Goal: Task Accomplishment & Management: Manage account settings

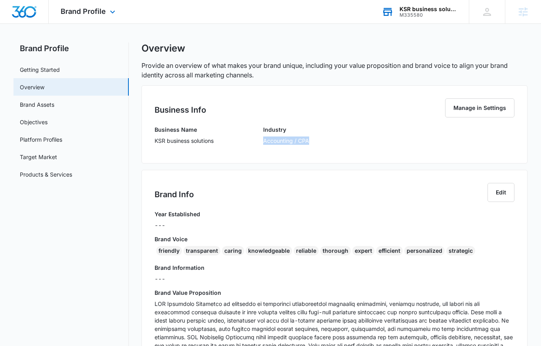
scroll to position [8, 0]
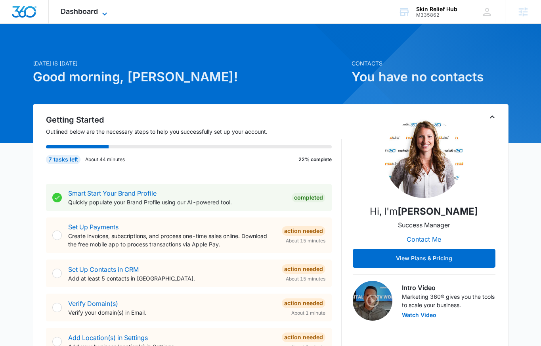
click at [90, 12] on span "Dashboard" at bounding box center [79, 11] width 37 height 8
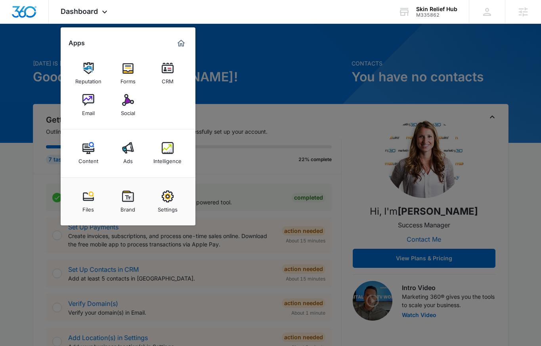
drag, startPoint x: 131, startPoint y: 198, endPoint x: 278, endPoint y: 138, distance: 158.4
click at [132, 205] on div "Brand" at bounding box center [128, 207] width 15 height 10
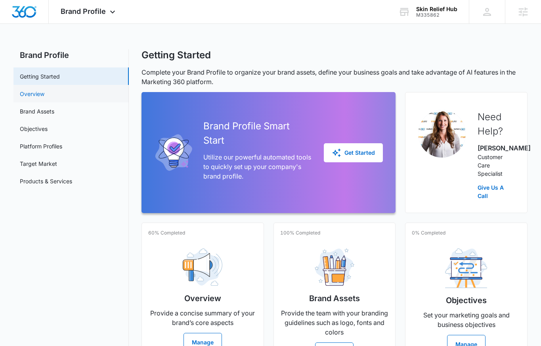
click at [44, 94] on link "Overview" at bounding box center [32, 94] width 25 height 8
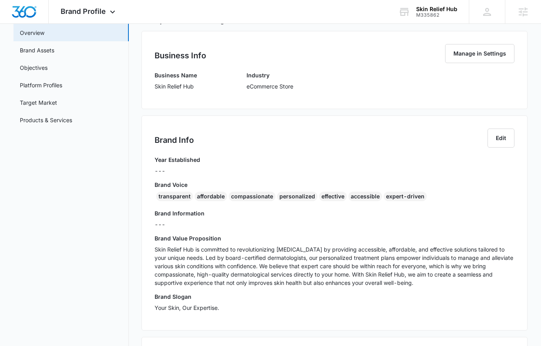
scroll to position [62, 0]
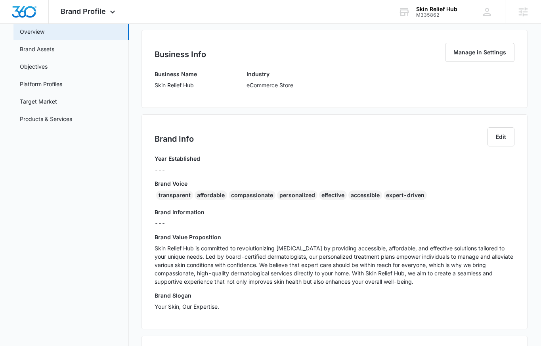
click at [229, 249] on p "Skin Relief Hub is committed to revolutionizing skin care by providing accessib…" at bounding box center [335, 265] width 360 height 42
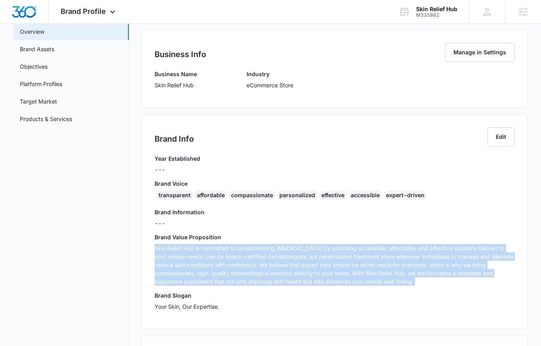
click at [229, 249] on p "Skin Relief Hub is committed to revolutionizing skin care by providing accessib…" at bounding box center [335, 265] width 360 height 42
copy p "Skin Relief Hub is committed to revolutionizing skin care by providing accessib…"
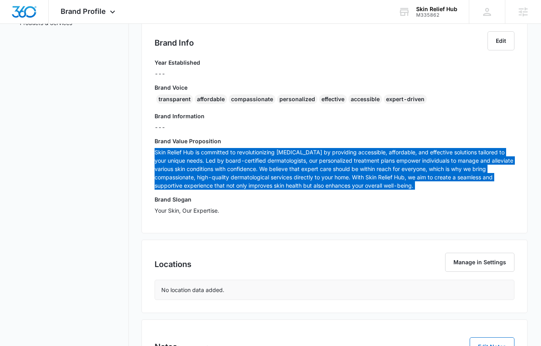
scroll to position [18, 0]
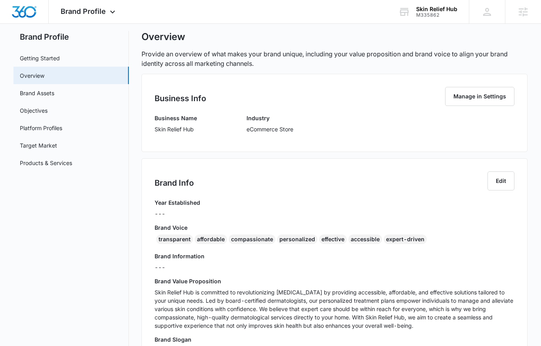
click at [271, 268] on p "---" at bounding box center [335, 267] width 360 height 8
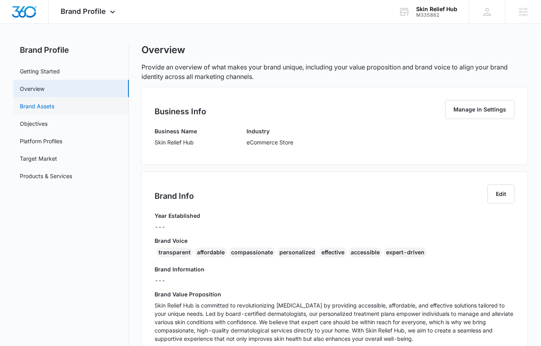
click at [37, 107] on link "Brand Assets" at bounding box center [37, 106] width 35 height 8
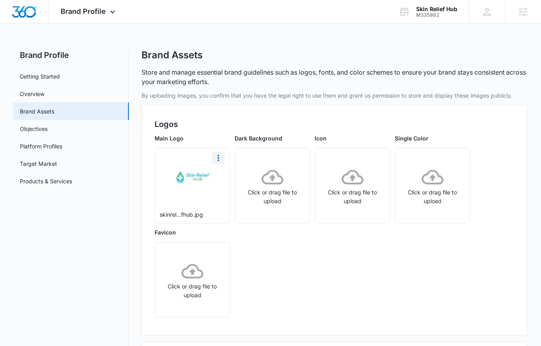
click at [222, 158] on icon "More" at bounding box center [219, 158] width 10 height 10
click at [231, 177] on div "Download" at bounding box center [235, 180] width 26 height 6
drag, startPoint x: 443, startPoint y: 14, endPoint x: 416, endPoint y: 15, distance: 27.8
click at [416, 15] on div "Skin Relief Hub M335862 Your Accounts View All" at bounding box center [428, 11] width 83 height 23
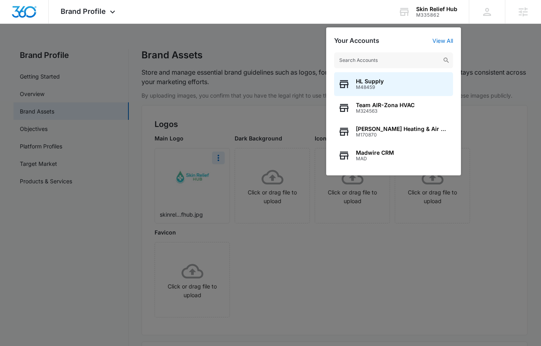
click at [317, 255] on div at bounding box center [270, 173] width 541 height 346
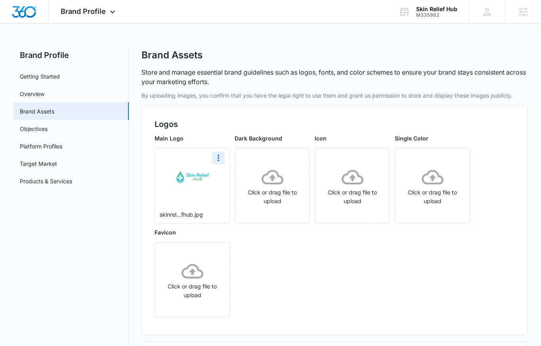
click at [330, 273] on div "Main Logo skinrel...fhub.jpg Dark Background Click or drag file to upload Icon …" at bounding box center [335, 228] width 360 height 188
click at [90, 12] on span "Brand Profile" at bounding box center [83, 11] width 45 height 8
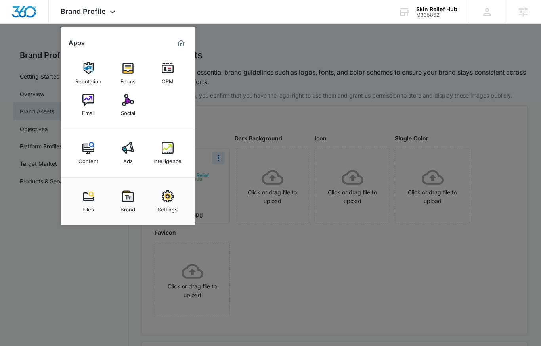
click at [127, 109] on div "Social" at bounding box center [128, 111] width 14 height 10
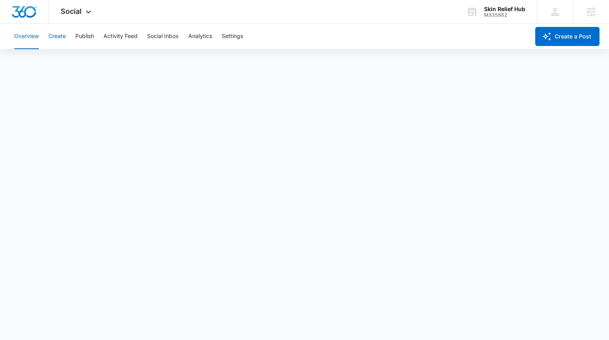
click at [59, 38] on button "Create" at bounding box center [56, 36] width 17 height 25
click at [79, 43] on button "Publish" at bounding box center [84, 36] width 19 height 25
click at [50, 67] on button "Schedules" at bounding box center [60, 61] width 27 height 22
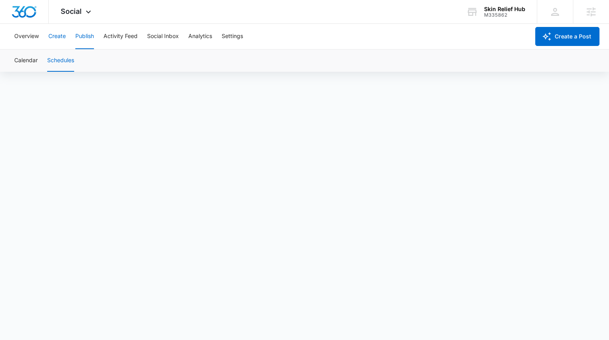
click at [50, 35] on button "Create" at bounding box center [56, 36] width 17 height 25
click at [63, 6] on div "Social Apps Reputation Forms CRM Email Social Content Ads Intelligence Files Br…" at bounding box center [77, 11] width 56 height 23
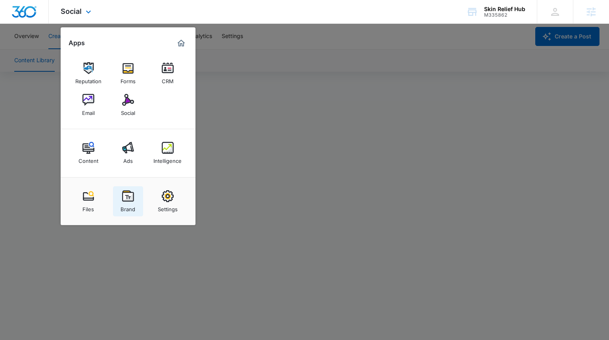
click at [127, 198] on img at bounding box center [128, 196] width 12 height 12
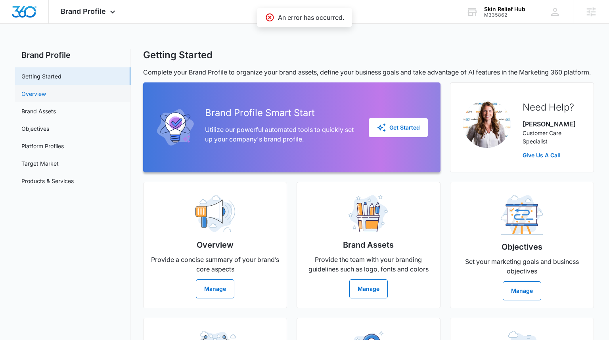
click at [46, 98] on link "Overview" at bounding box center [33, 94] width 25 height 8
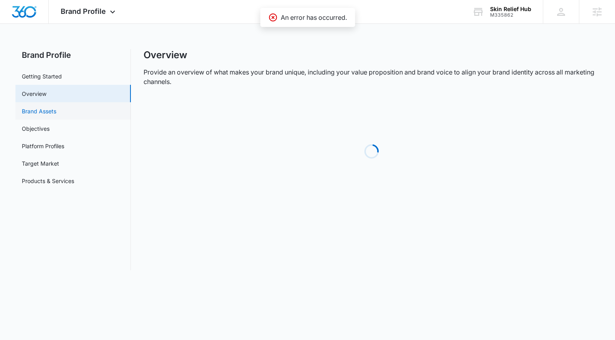
click at [56, 108] on link "Brand Assets" at bounding box center [39, 111] width 35 height 8
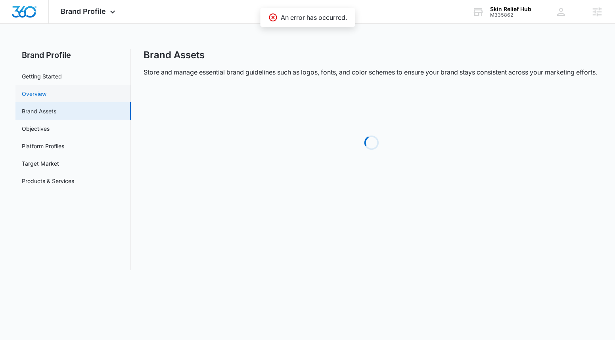
click at [46, 90] on link "Overview" at bounding box center [34, 94] width 25 height 8
